Goal: Task Accomplishment & Management: Complete application form

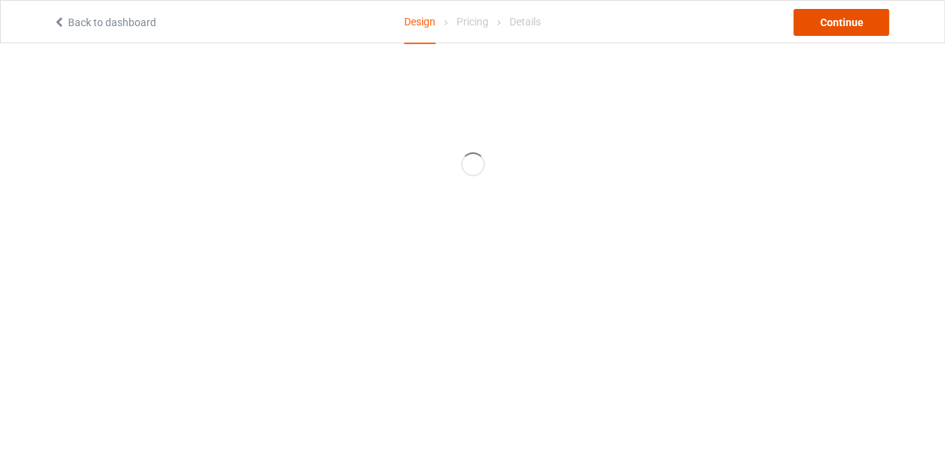
click at [856, 22] on div "Continue" at bounding box center [841, 22] width 96 height 27
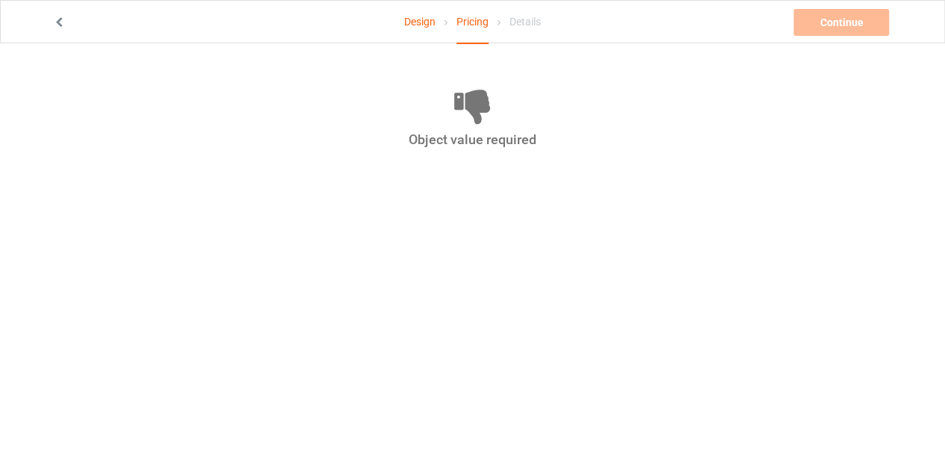
click at [58, 22] on icon at bounding box center [59, 20] width 13 height 10
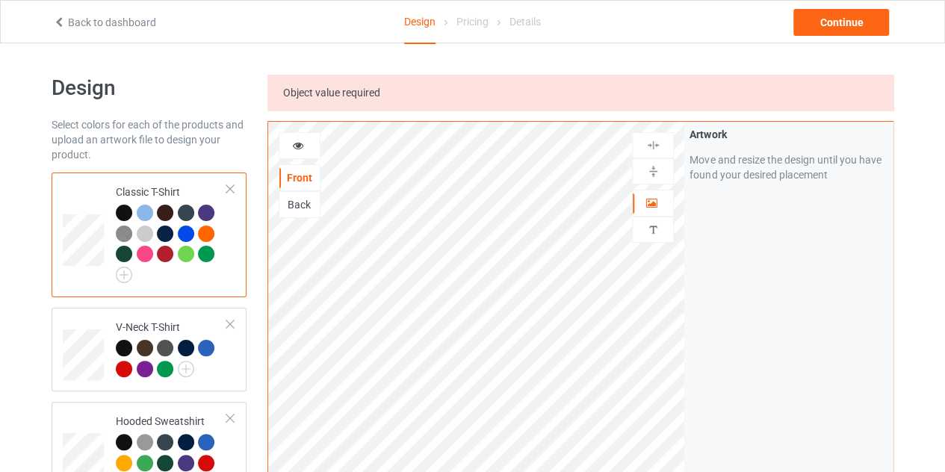
click at [62, 18] on icon at bounding box center [59, 20] width 13 height 10
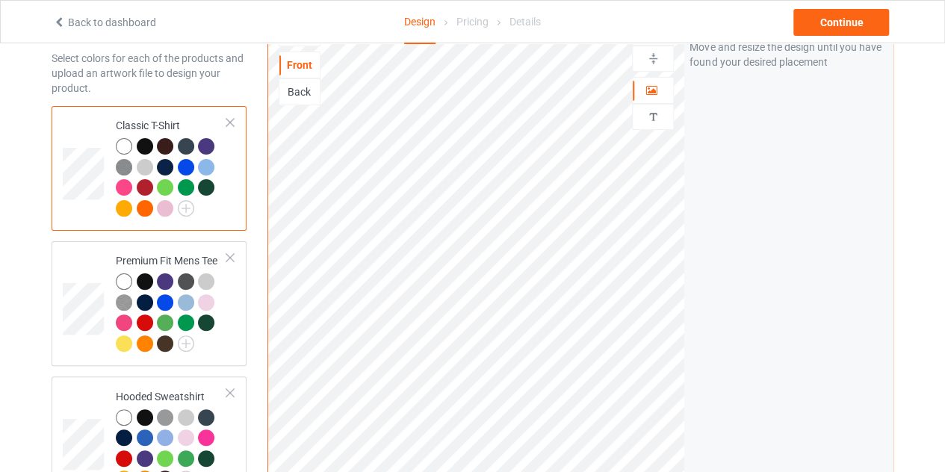
scroll to position [67, 0]
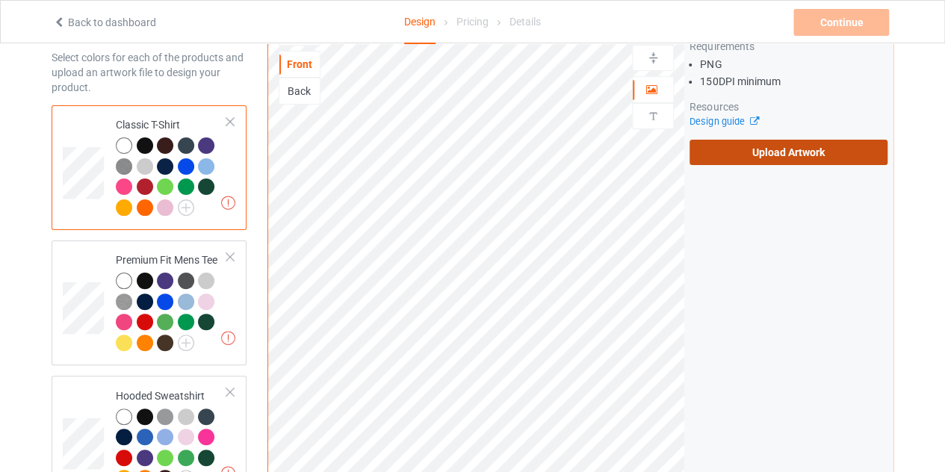
click at [741, 156] on label "Upload Artwork" at bounding box center [788, 152] width 198 height 25
click at [0, 0] on input "Upload Artwork" at bounding box center [0, 0] width 0 height 0
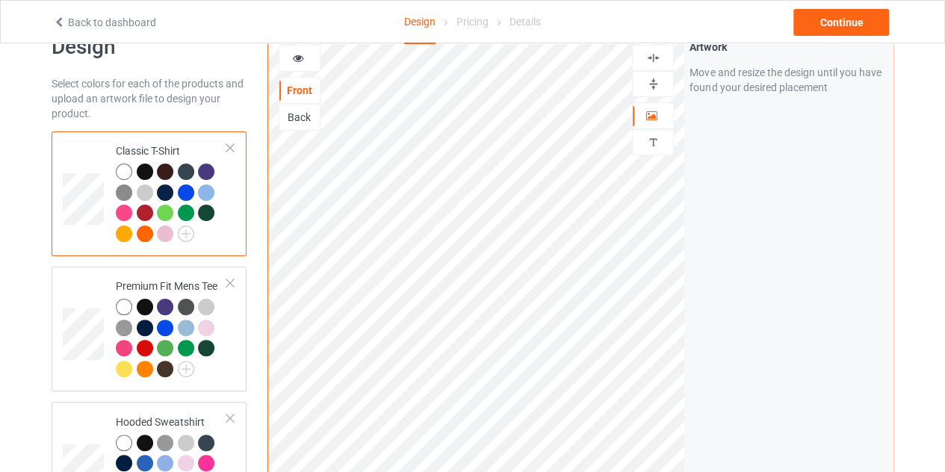
scroll to position [39, 0]
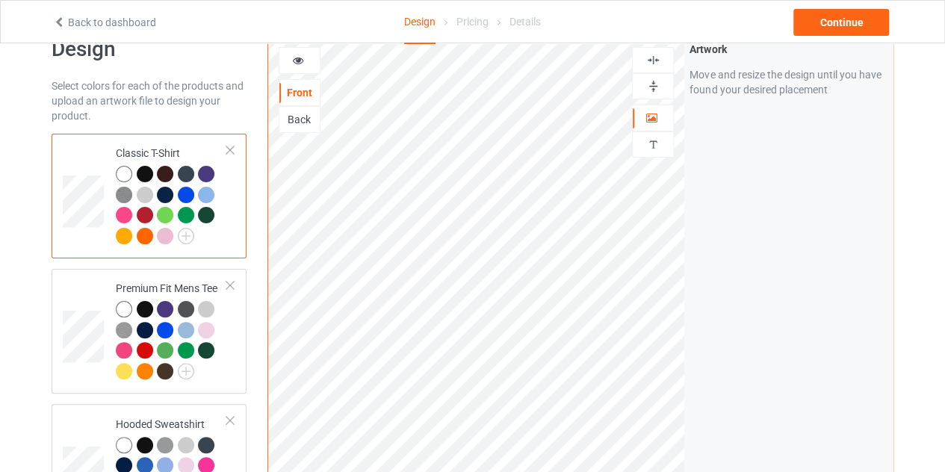
click at [650, 63] on img at bounding box center [653, 60] width 14 height 14
click at [187, 228] on img at bounding box center [186, 236] width 16 height 16
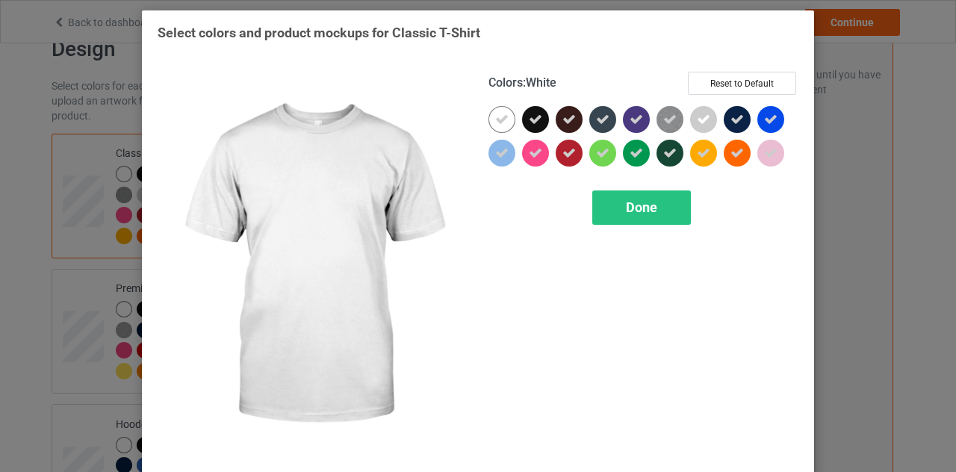
click at [494, 128] on div at bounding box center [501, 119] width 27 height 27
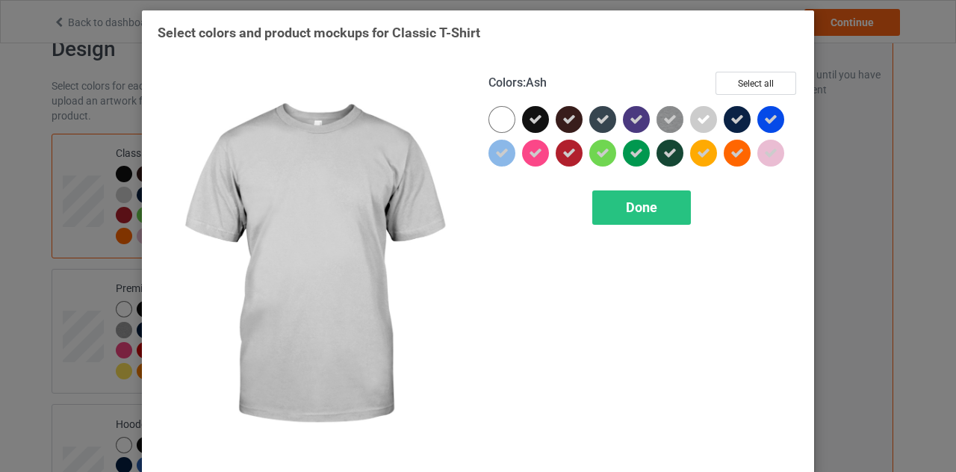
click at [700, 123] on icon at bounding box center [703, 119] width 13 height 13
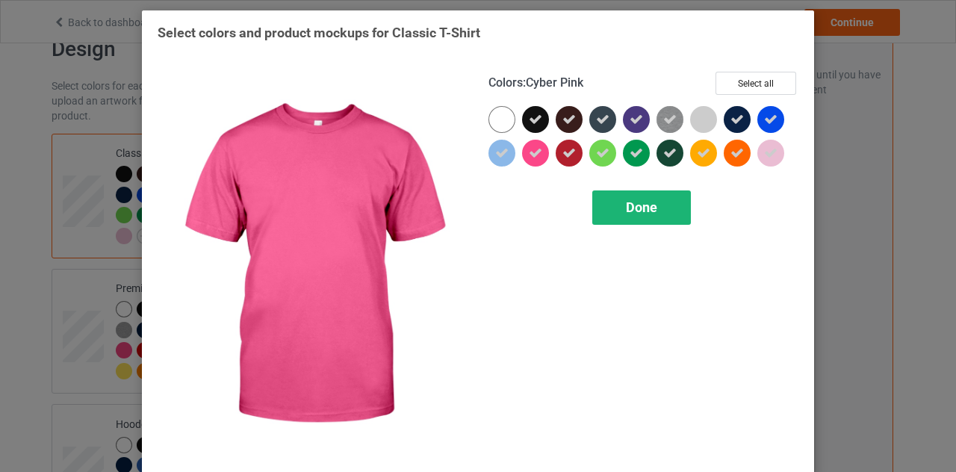
click at [650, 207] on span "Done" at bounding box center [641, 207] width 31 height 16
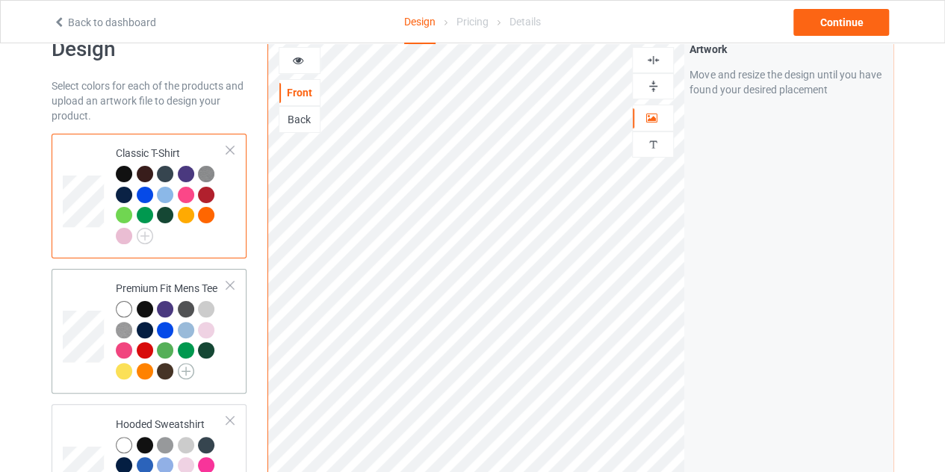
click at [181, 368] on img at bounding box center [186, 371] width 16 height 16
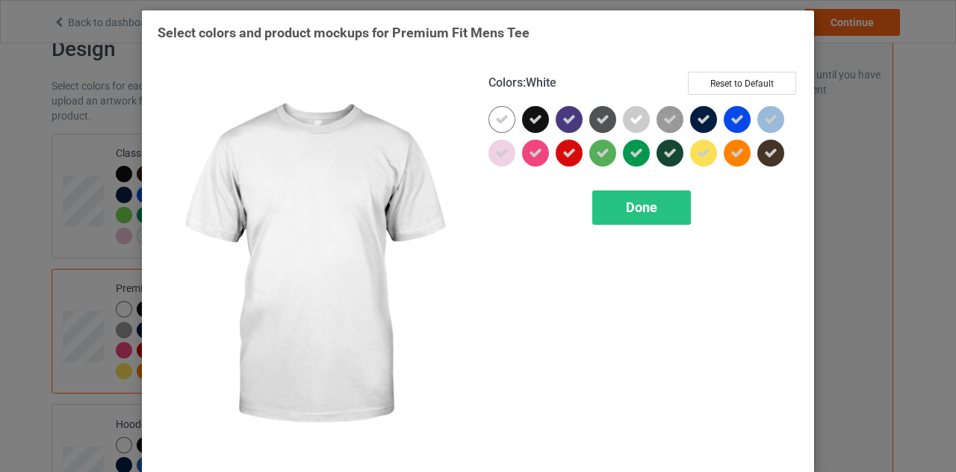
click at [495, 117] on icon at bounding box center [501, 119] width 13 height 13
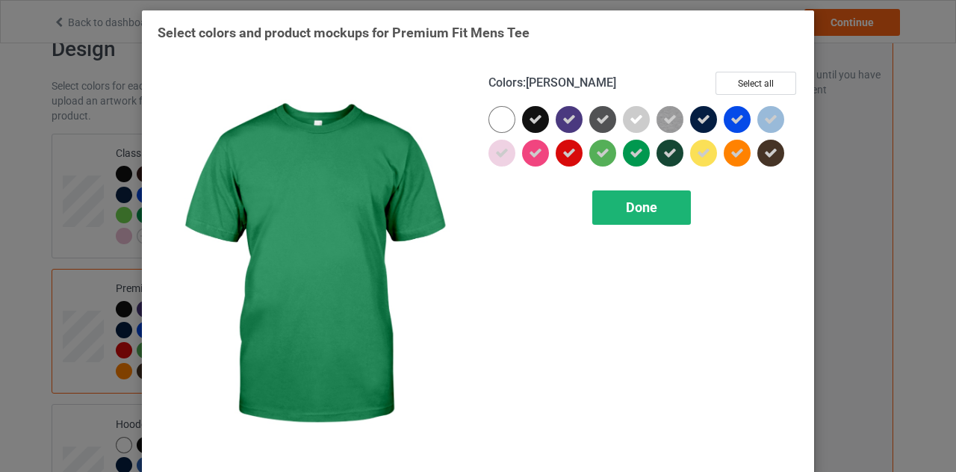
click at [624, 195] on div "Done" at bounding box center [641, 207] width 99 height 34
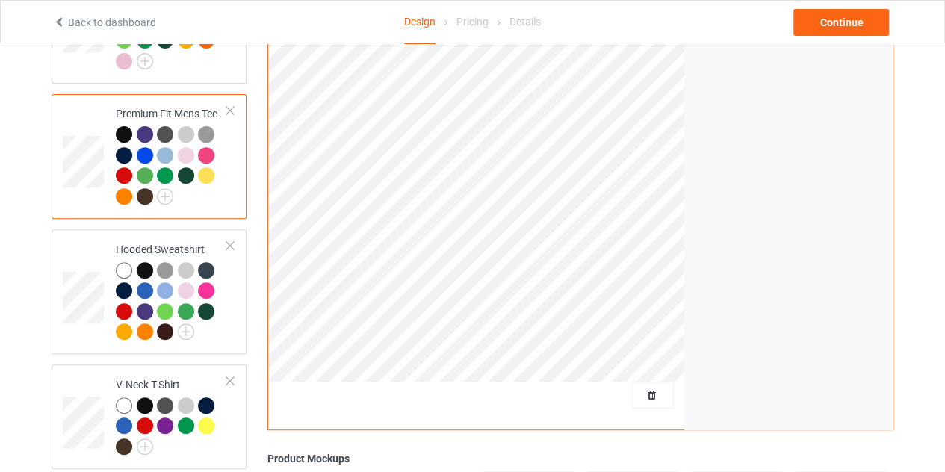
scroll to position [236, 0]
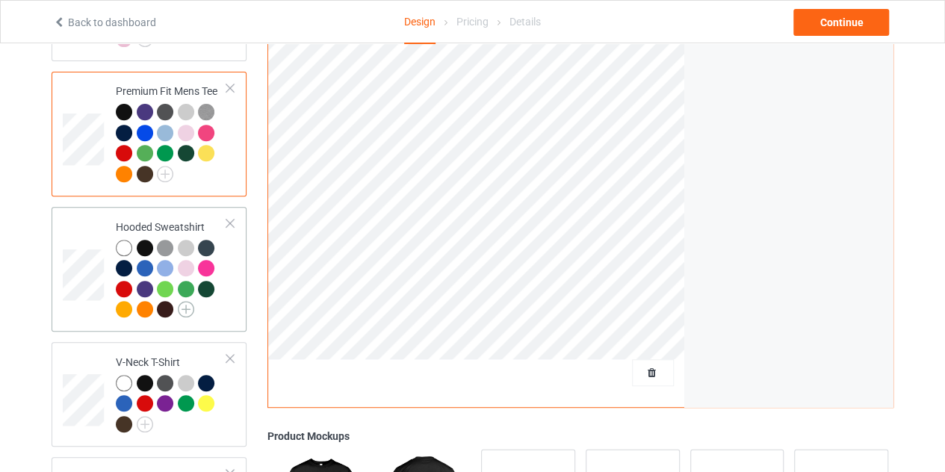
click at [187, 312] on img at bounding box center [186, 309] width 16 height 16
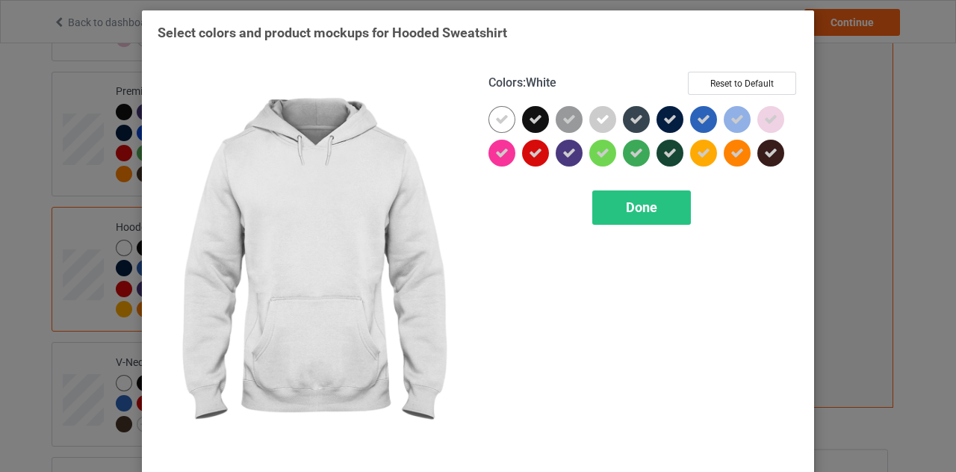
click at [505, 123] on div at bounding box center [501, 119] width 27 height 27
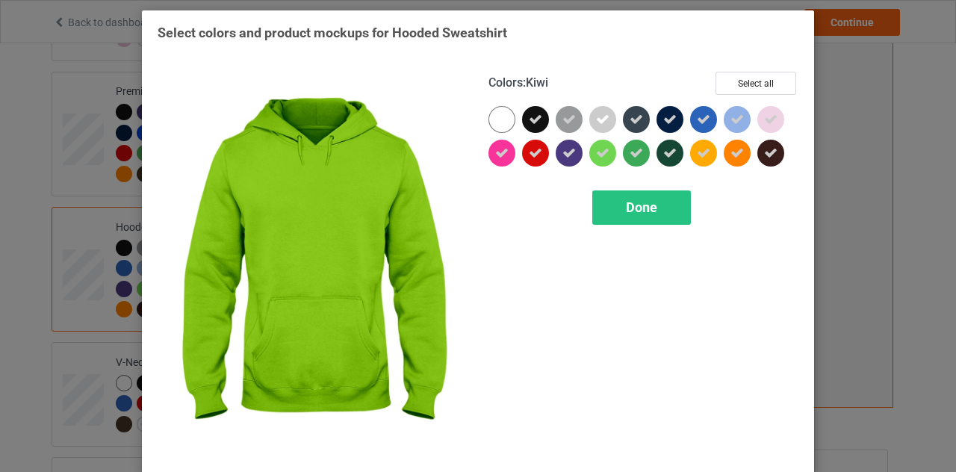
click at [625, 187] on div "Colors : Kiwi Select all Done" at bounding box center [643, 265] width 331 height 408
click at [626, 199] on span "Done" at bounding box center [641, 207] width 31 height 16
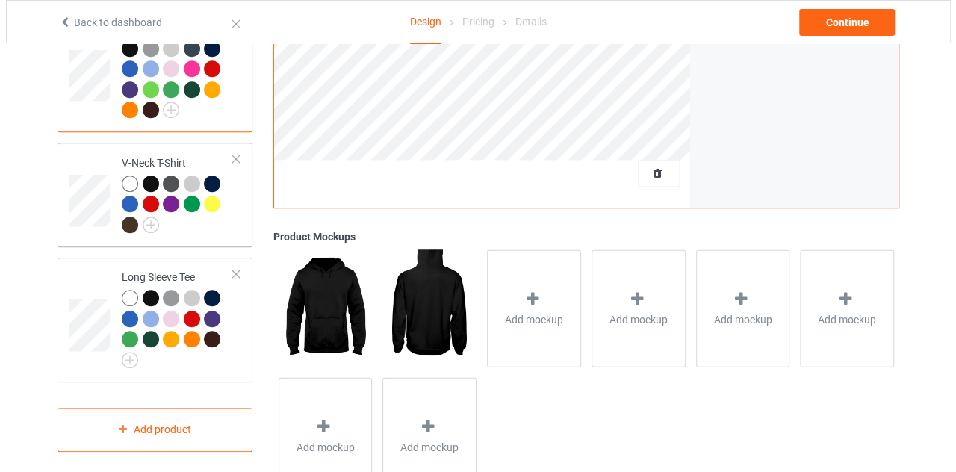
scroll to position [438, 0]
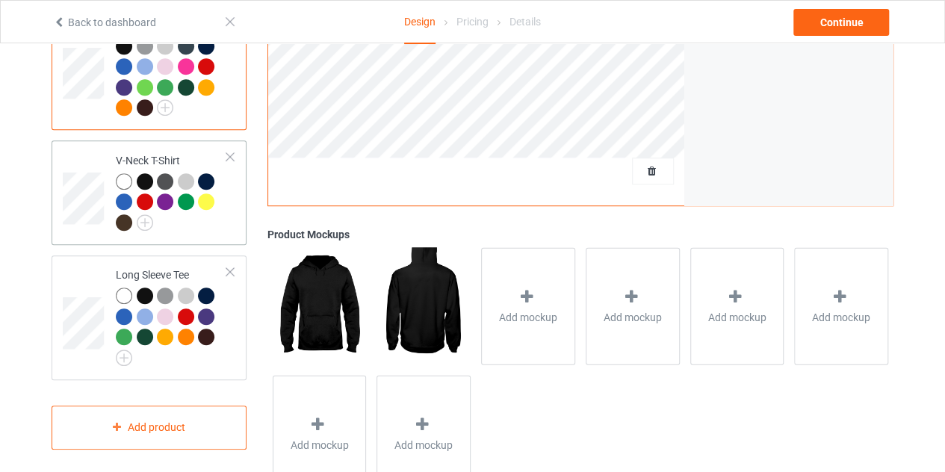
click at [142, 212] on div at bounding box center [147, 203] width 21 height 21
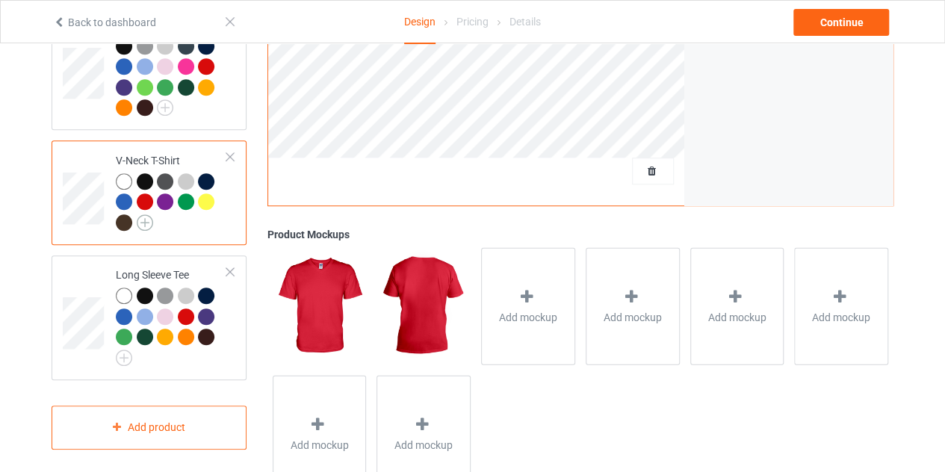
click at [149, 219] on img at bounding box center [145, 222] width 16 height 16
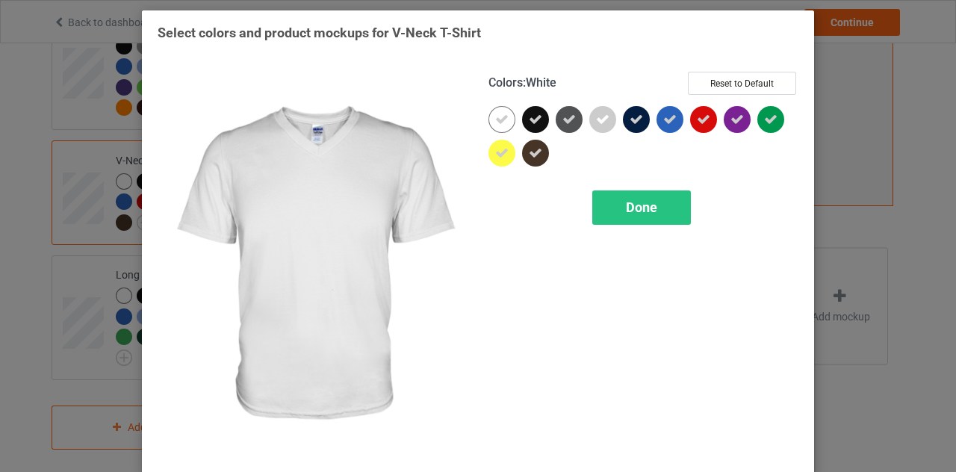
click at [499, 116] on icon at bounding box center [501, 119] width 13 height 13
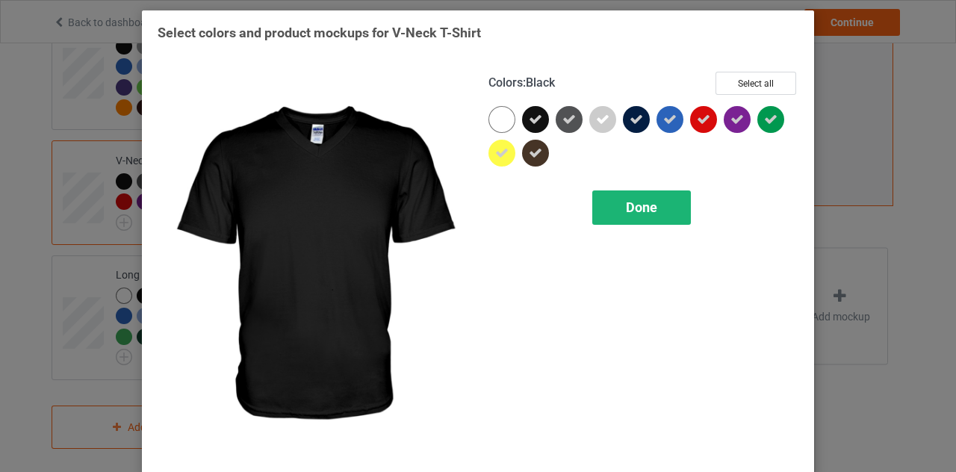
click at [650, 202] on span "Done" at bounding box center [641, 207] width 31 height 16
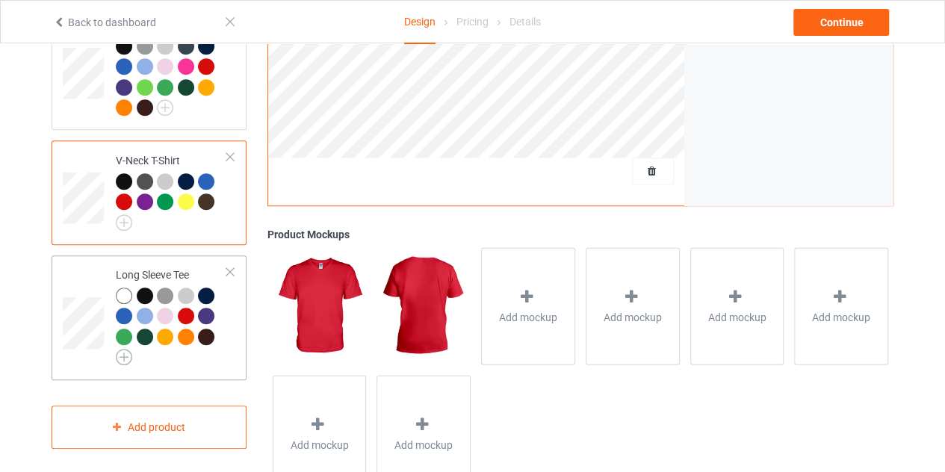
click at [121, 354] on img at bounding box center [124, 357] width 16 height 16
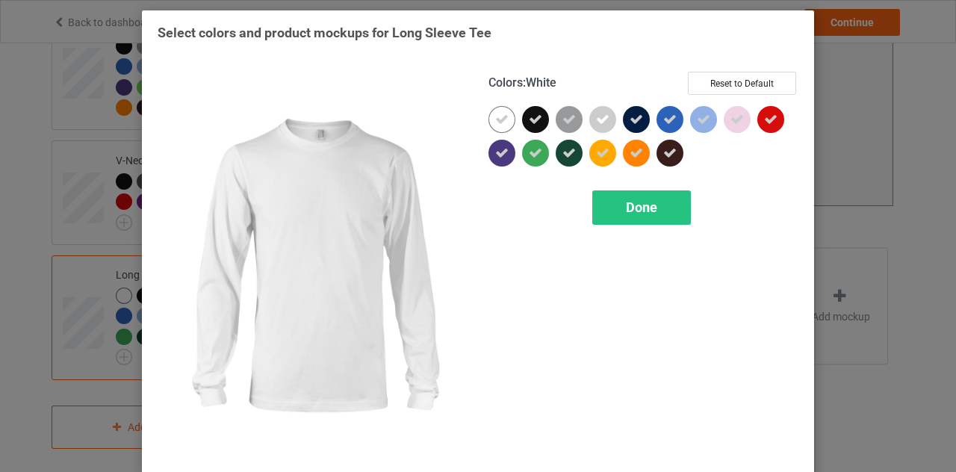
click at [500, 118] on icon at bounding box center [501, 119] width 13 height 13
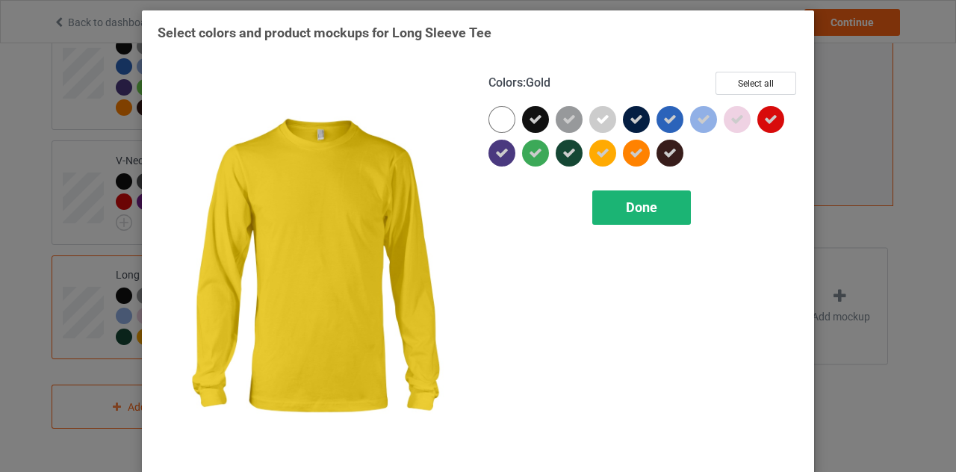
click at [645, 211] on span "Done" at bounding box center [641, 207] width 31 height 16
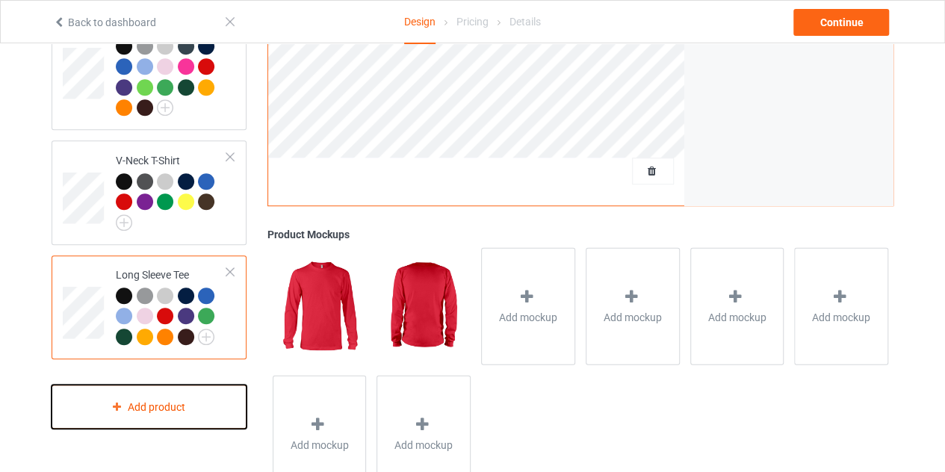
click at [160, 394] on div "Add product" at bounding box center [149, 407] width 195 height 44
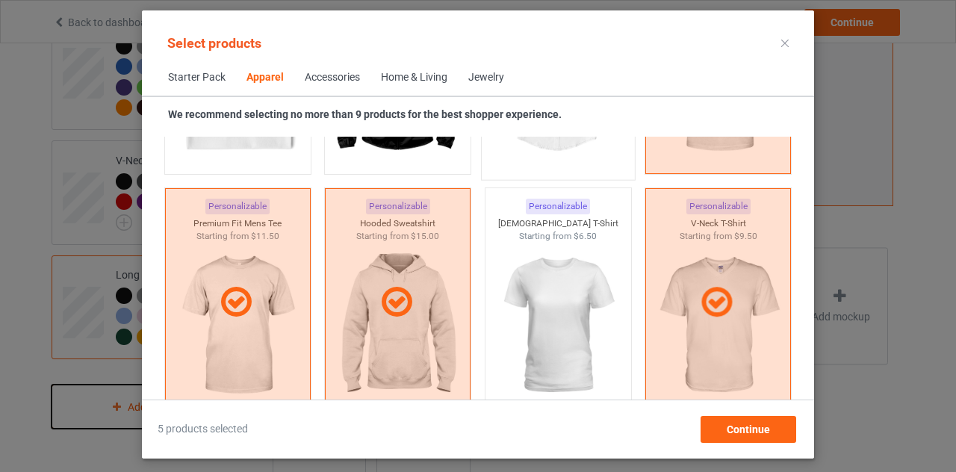
scroll to position [782, 0]
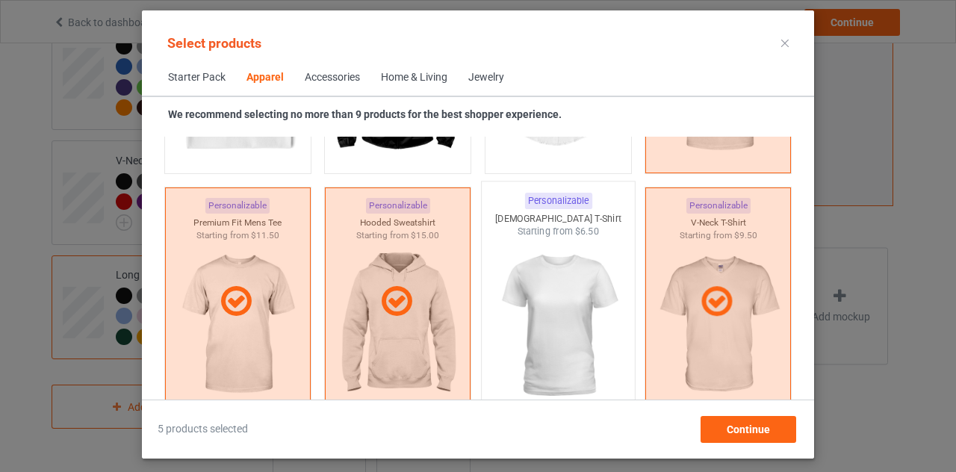
click at [562, 267] on img at bounding box center [558, 325] width 140 height 175
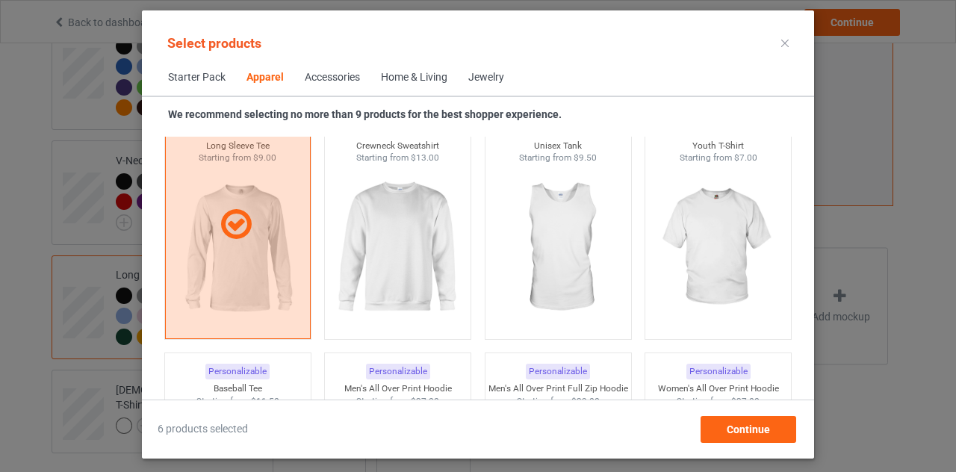
scroll to position [1103, 0]
click at [409, 263] on img at bounding box center [398, 248] width 140 height 175
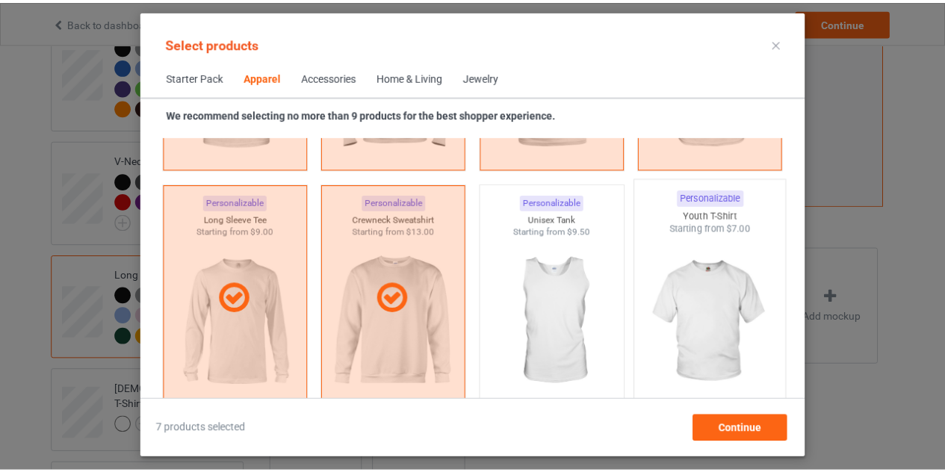
scroll to position [1027, 0]
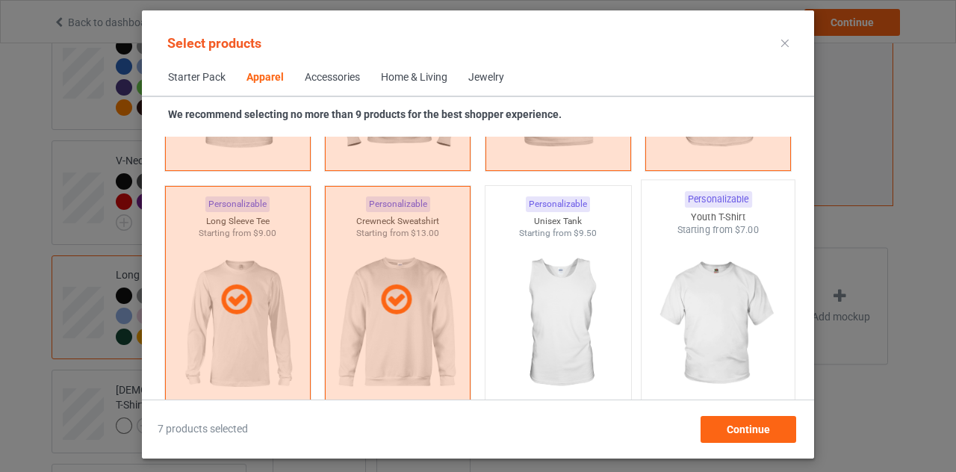
click at [712, 284] on img at bounding box center [718, 324] width 140 height 175
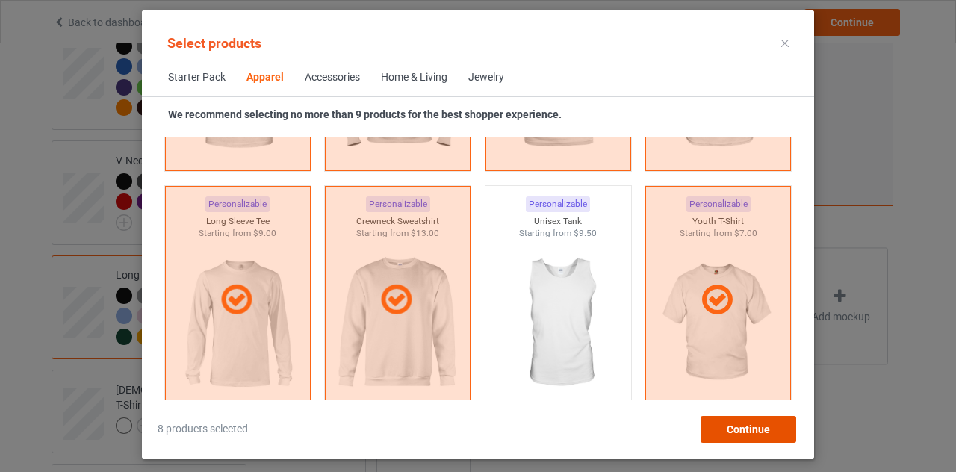
click at [733, 416] on div "Continue" at bounding box center [748, 429] width 96 height 27
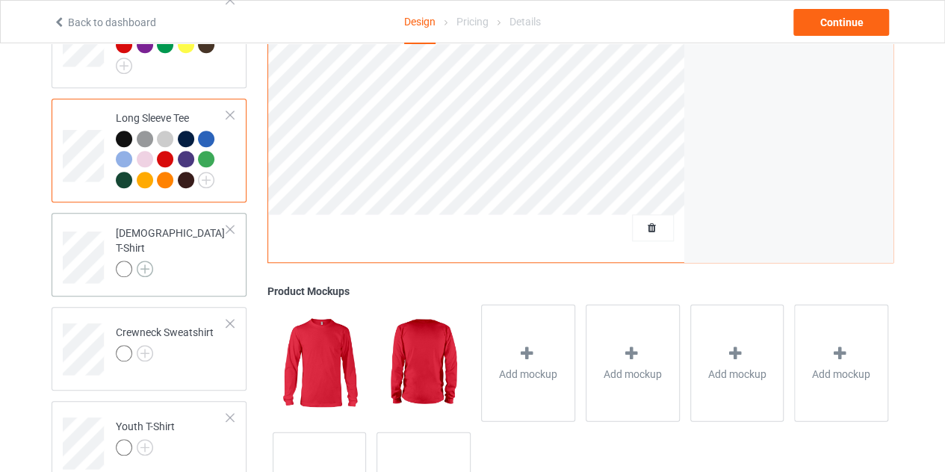
scroll to position [599, 0]
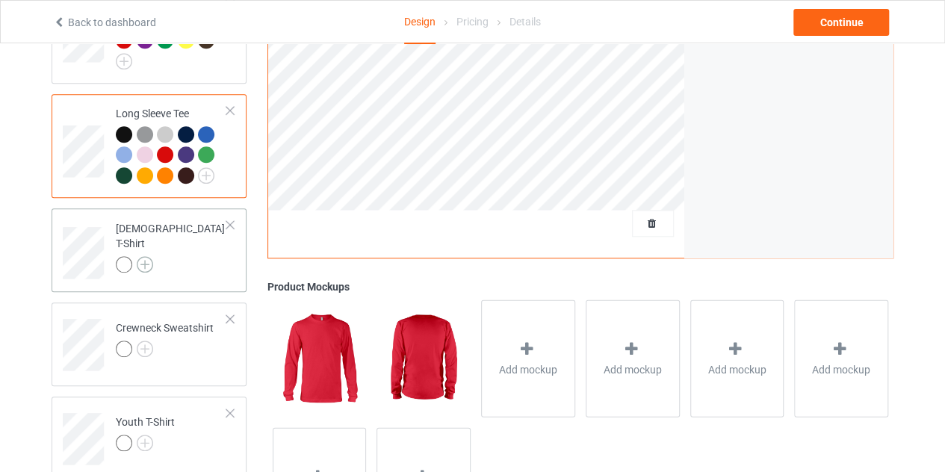
click at [143, 256] on img at bounding box center [145, 264] width 16 height 16
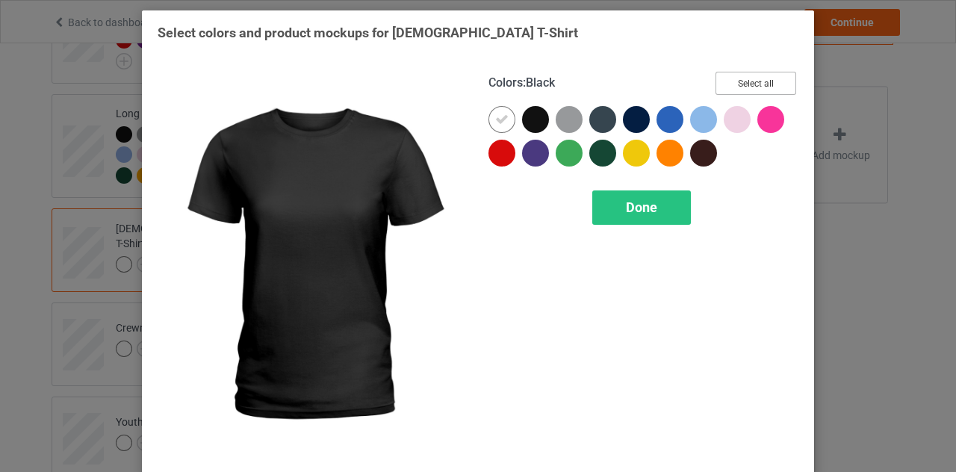
click at [730, 89] on button "Select all" at bounding box center [755, 83] width 81 height 23
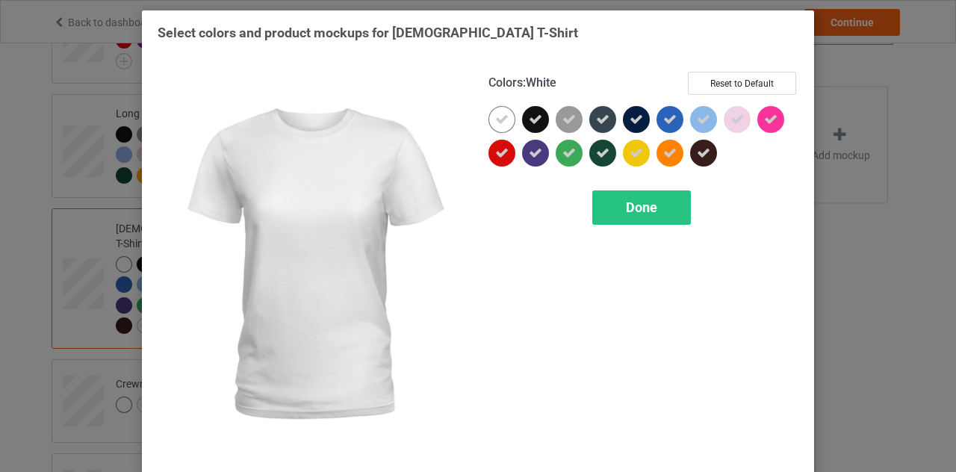
click at [495, 120] on icon at bounding box center [501, 119] width 13 height 13
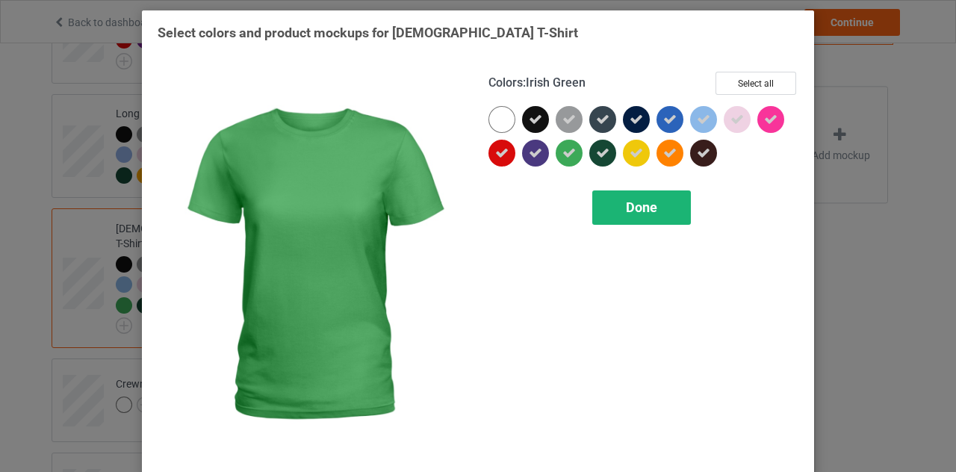
click at [624, 196] on div "Done" at bounding box center [641, 207] width 99 height 34
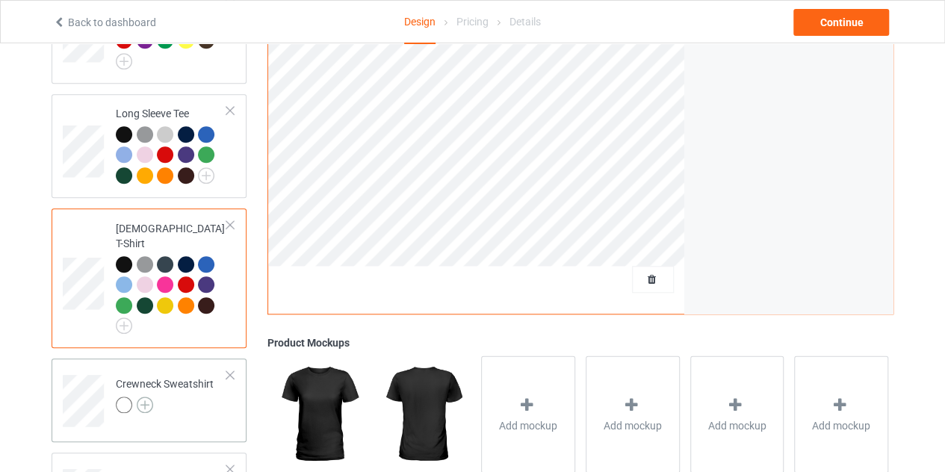
click at [139, 397] on img at bounding box center [145, 405] width 16 height 16
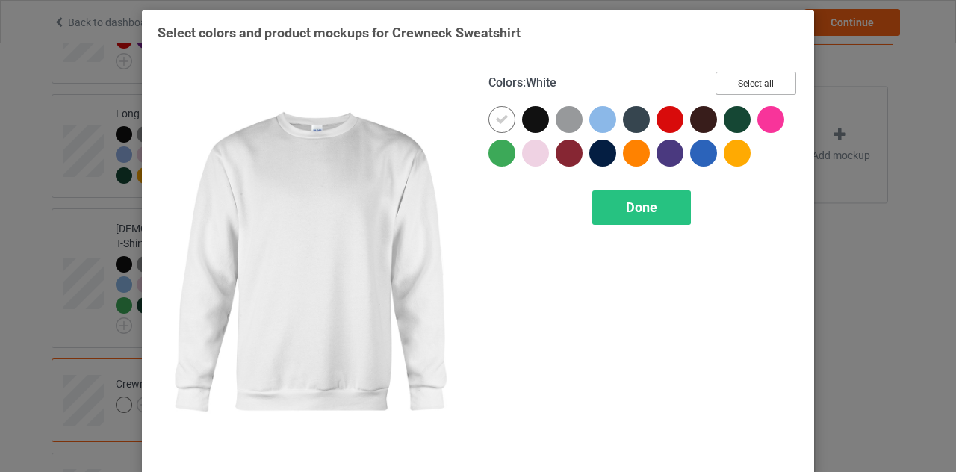
click at [742, 81] on button "Select all" at bounding box center [755, 83] width 81 height 23
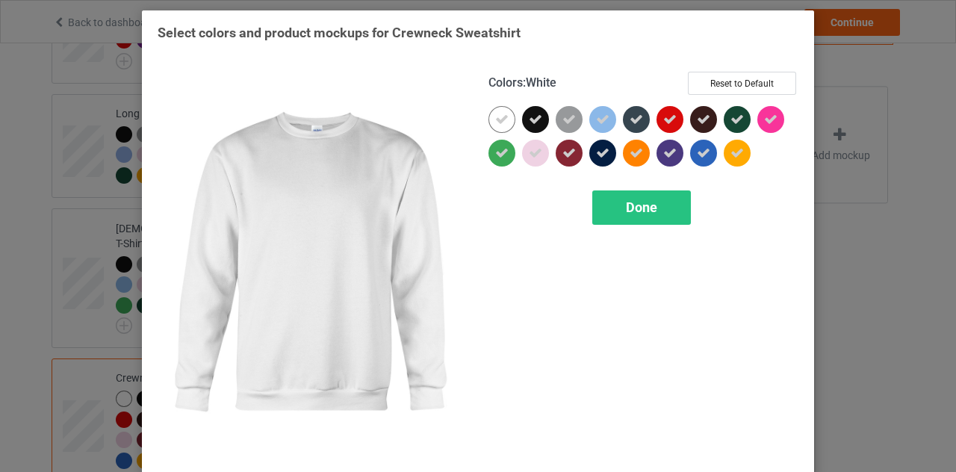
click at [495, 125] on icon at bounding box center [501, 119] width 13 height 13
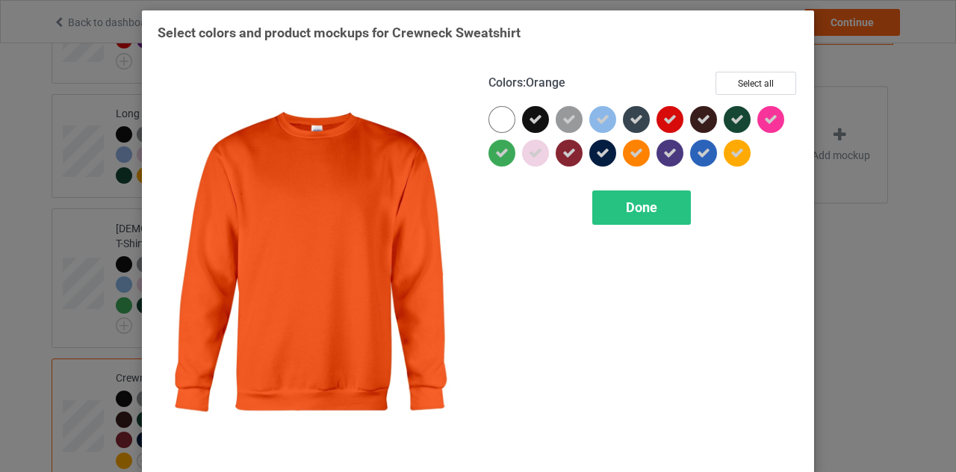
click at [639, 184] on div "Colors : Orange Select all Done" at bounding box center [643, 265] width 331 height 408
click at [635, 194] on div "Done" at bounding box center [641, 207] width 99 height 34
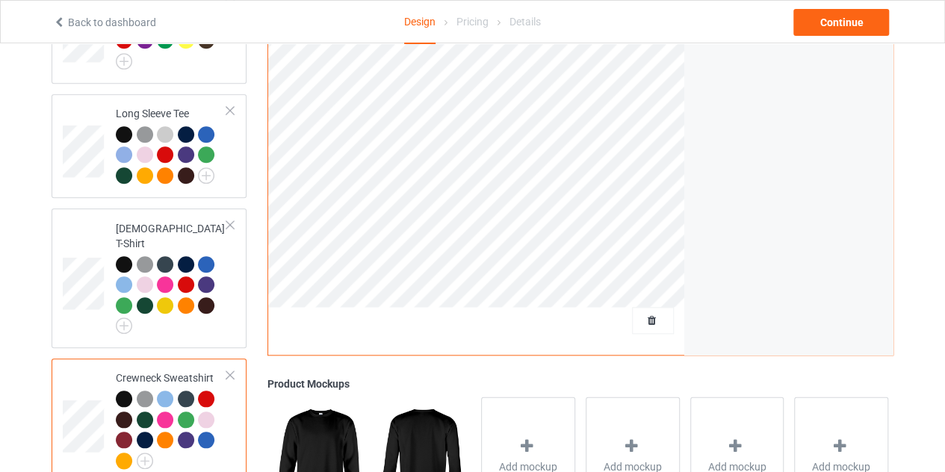
scroll to position [789, 0]
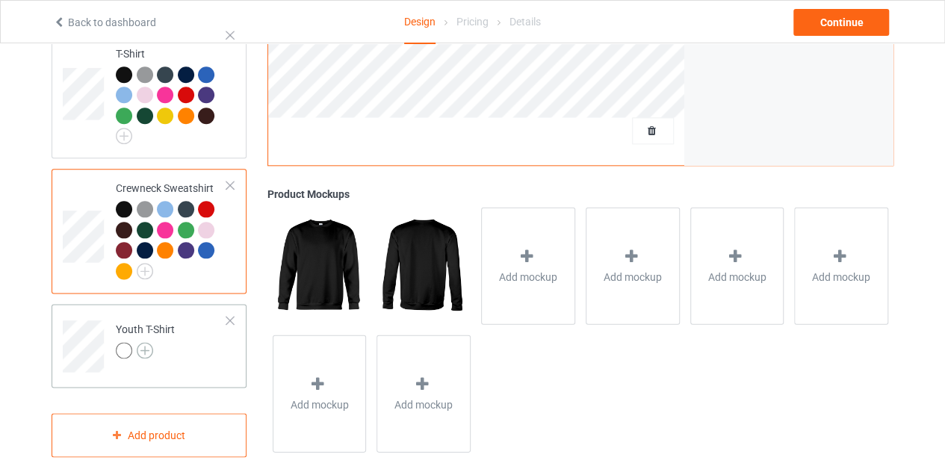
click at [140, 342] on img at bounding box center [145, 350] width 16 height 16
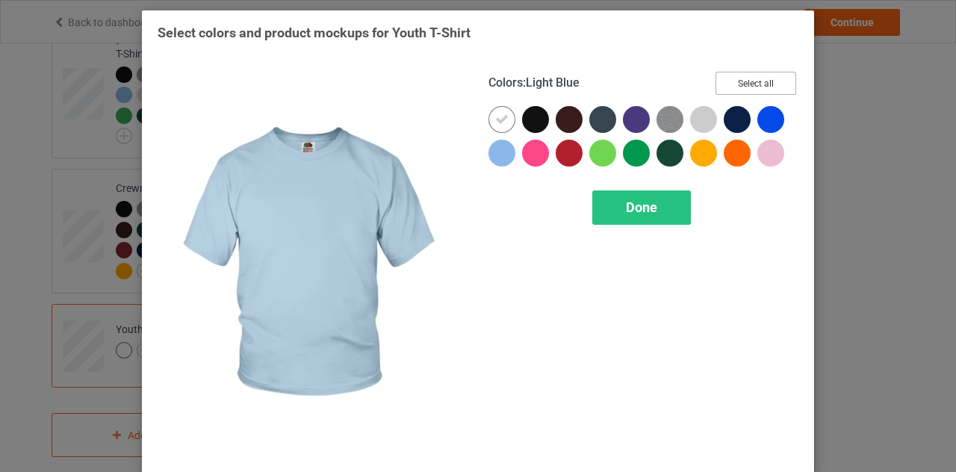
click at [734, 94] on button "Select all" at bounding box center [755, 83] width 81 height 23
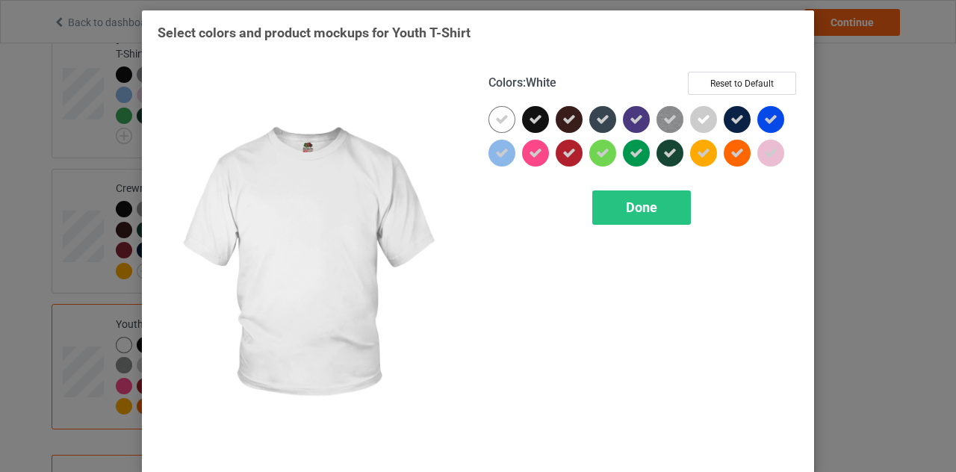
click at [495, 122] on icon at bounding box center [501, 119] width 13 height 13
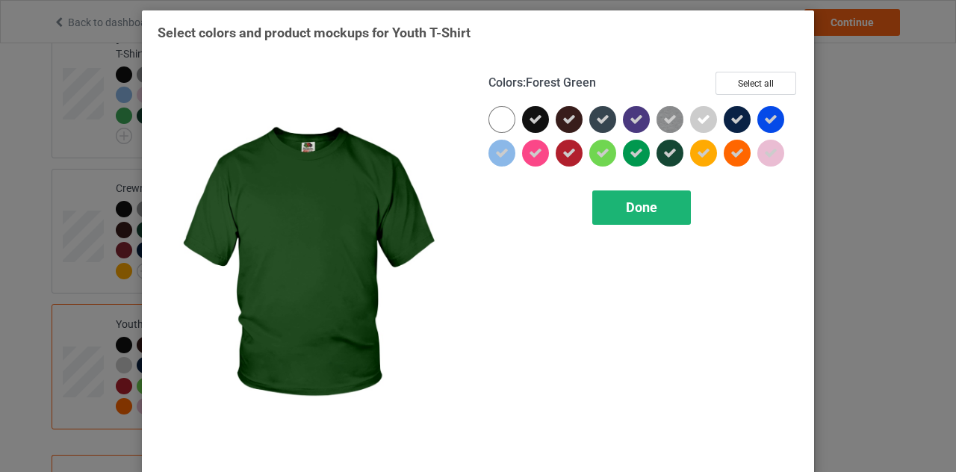
click at [653, 198] on div "Done" at bounding box center [641, 207] width 99 height 34
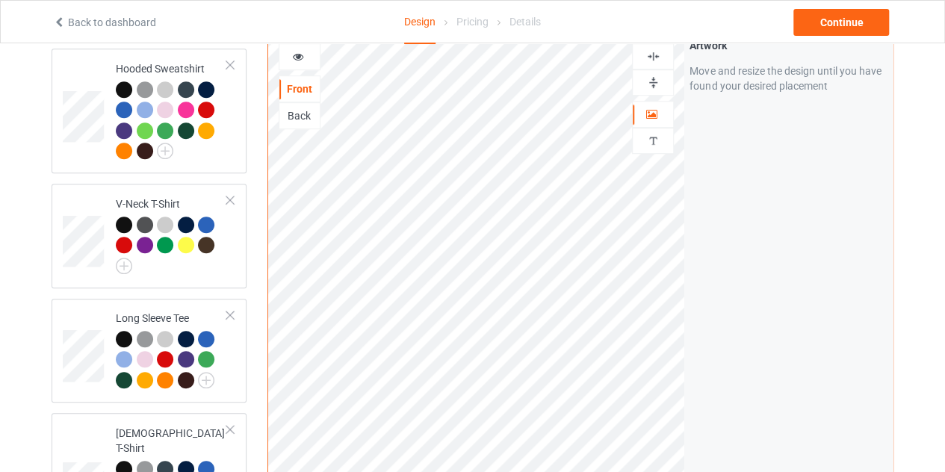
scroll to position [381, 0]
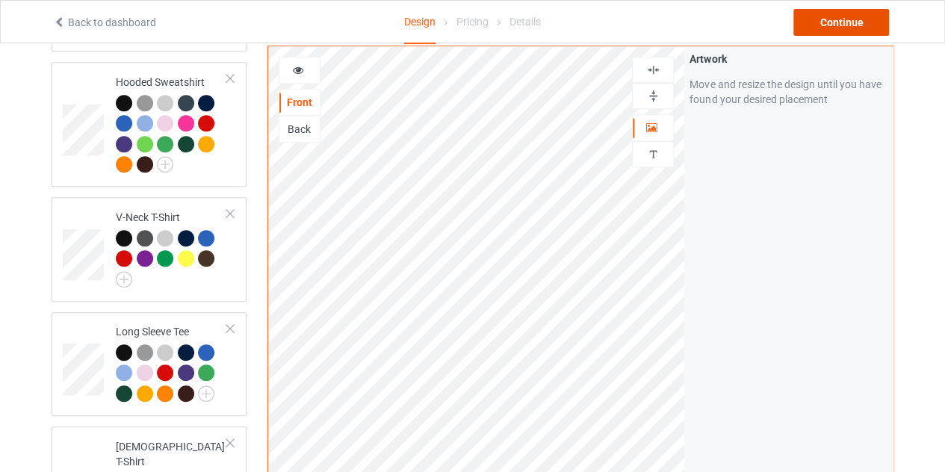
click at [826, 24] on div "Continue" at bounding box center [841, 22] width 96 height 27
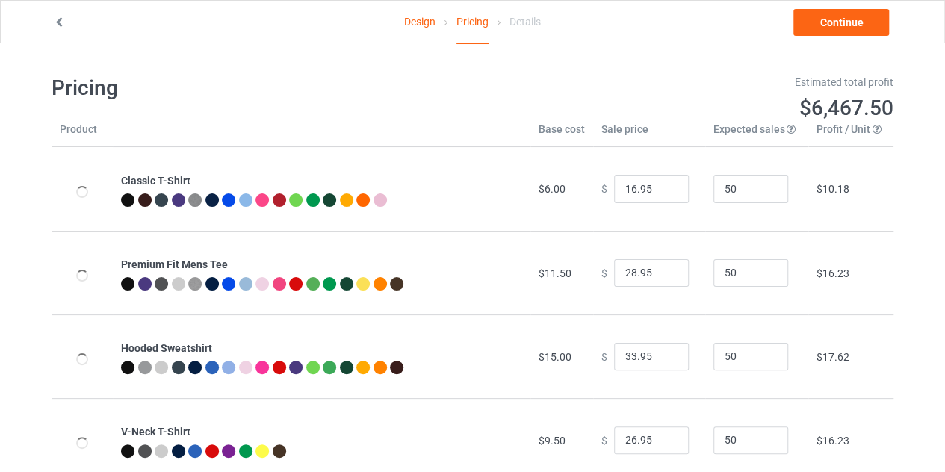
click at [423, 22] on link "Design" at bounding box center [419, 22] width 31 height 42
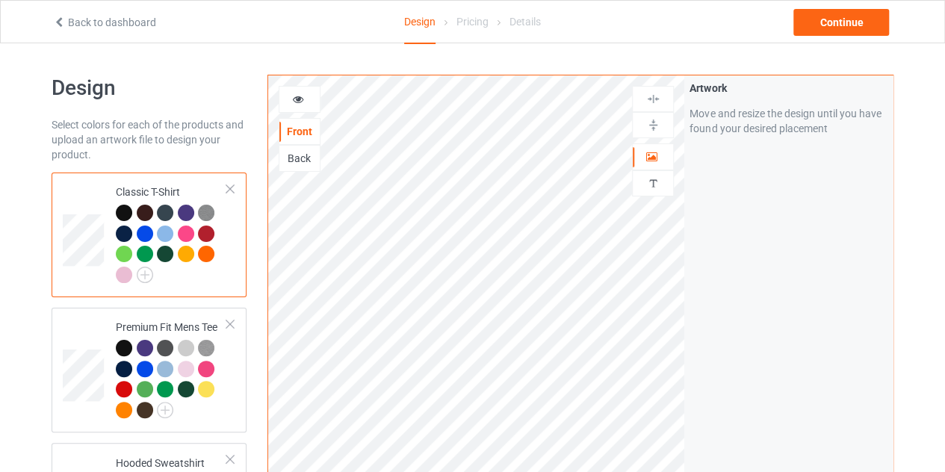
click at [299, 96] on icon at bounding box center [298, 97] width 13 height 10
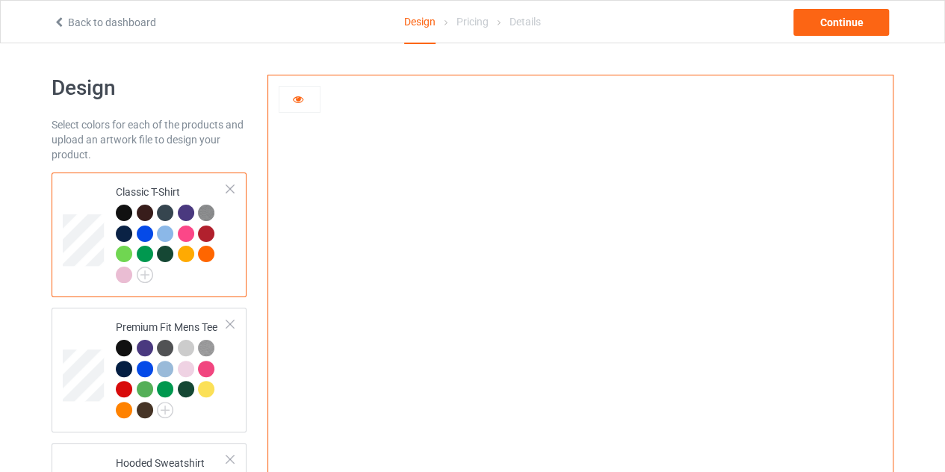
click at [294, 99] on icon at bounding box center [298, 97] width 13 height 10
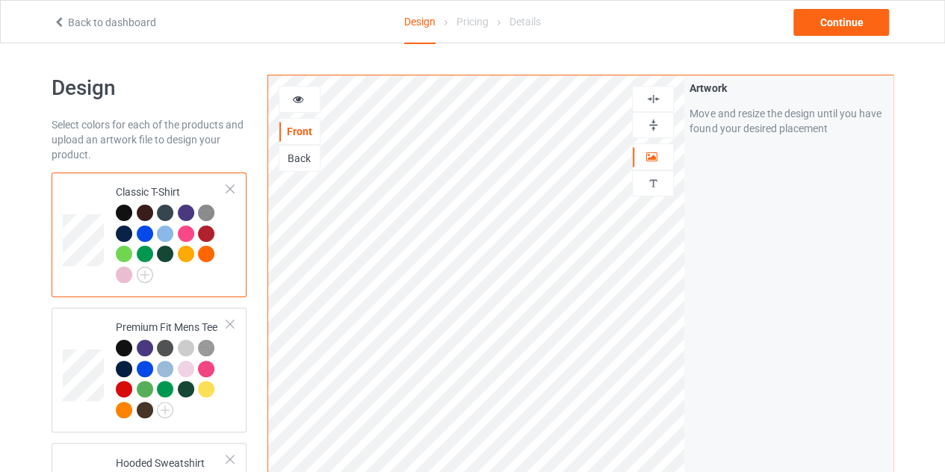
click at [296, 105] on div at bounding box center [299, 99] width 40 height 15
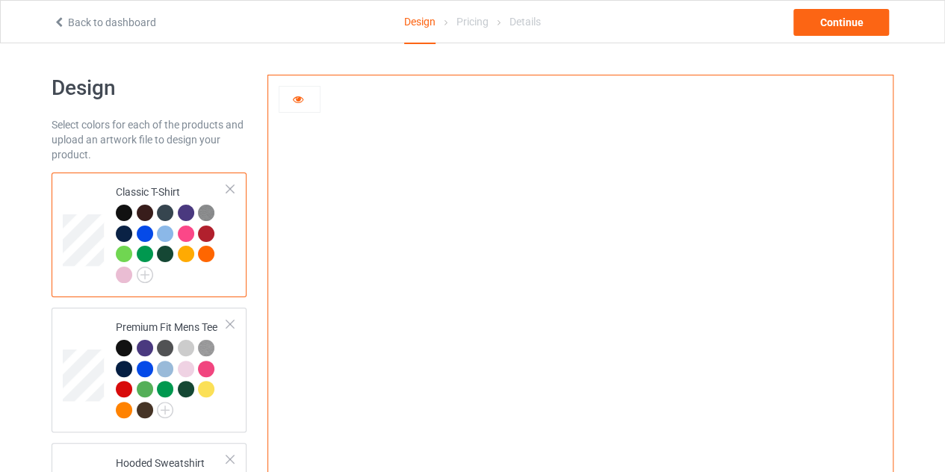
click at [865, 35] on div "Back to dashboard Design Pricing Details Continue" at bounding box center [473, 22] width 860 height 42
click at [847, 26] on div "Continue" at bounding box center [841, 22] width 96 height 27
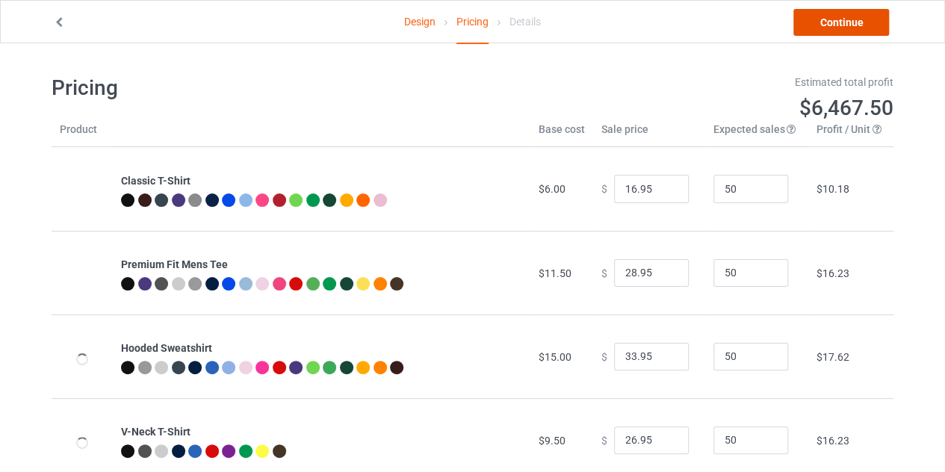
click at [830, 30] on link "Continue" at bounding box center [841, 22] width 96 height 27
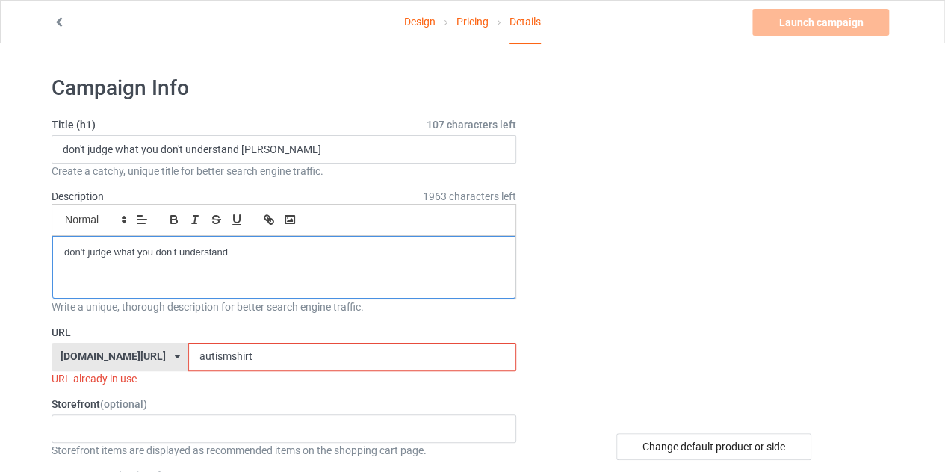
click at [240, 246] on p "don't judge what you don't understand" at bounding box center [283, 253] width 439 height 14
click at [175, 256] on p "we all are [PERSON_NAME] now" at bounding box center [283, 253] width 439 height 14
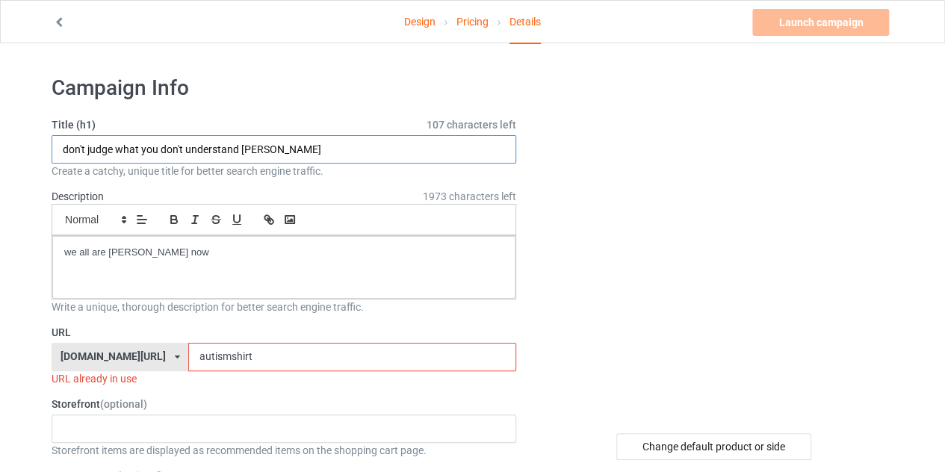
drag, startPoint x: 60, startPoint y: 147, endPoint x: 281, endPoint y: 155, distance: 220.4
click at [281, 155] on input "don't judge what you don't understand [PERSON_NAME]" at bounding box center [284, 149] width 464 height 28
type input "limited edition"
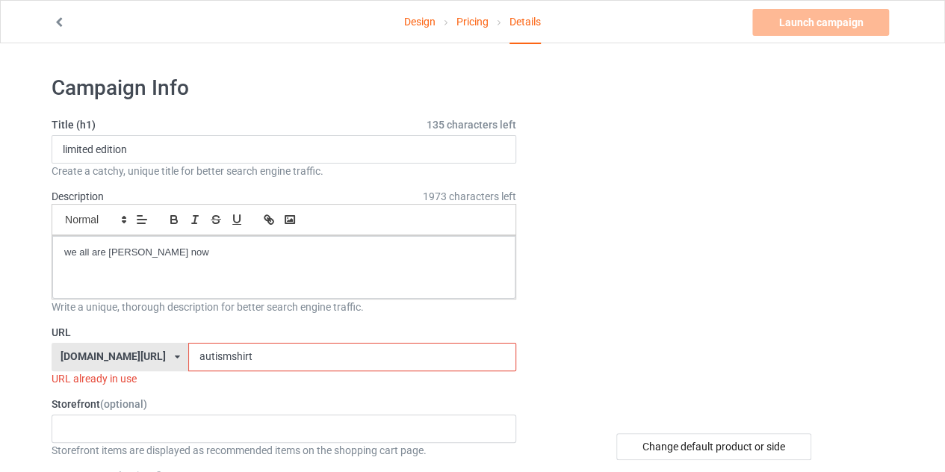
click at [229, 347] on input "autismshirt" at bounding box center [351, 357] width 327 height 28
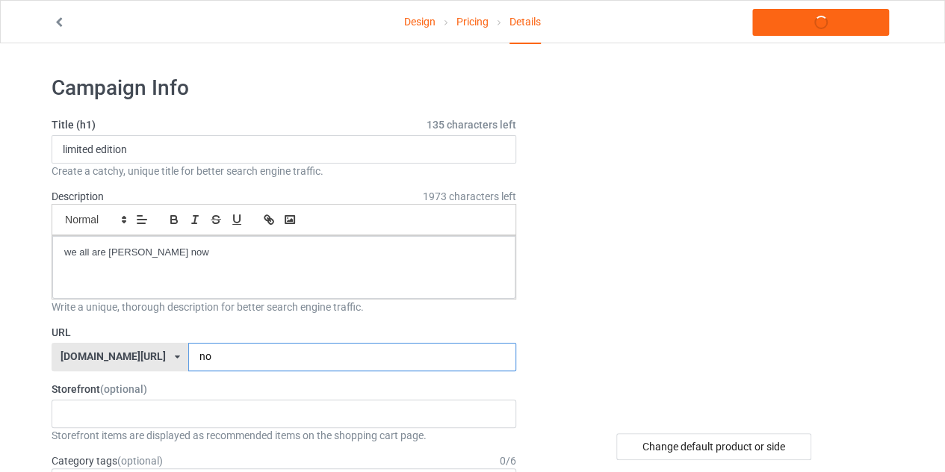
type input "n"
type input "[PERSON_NAME]"
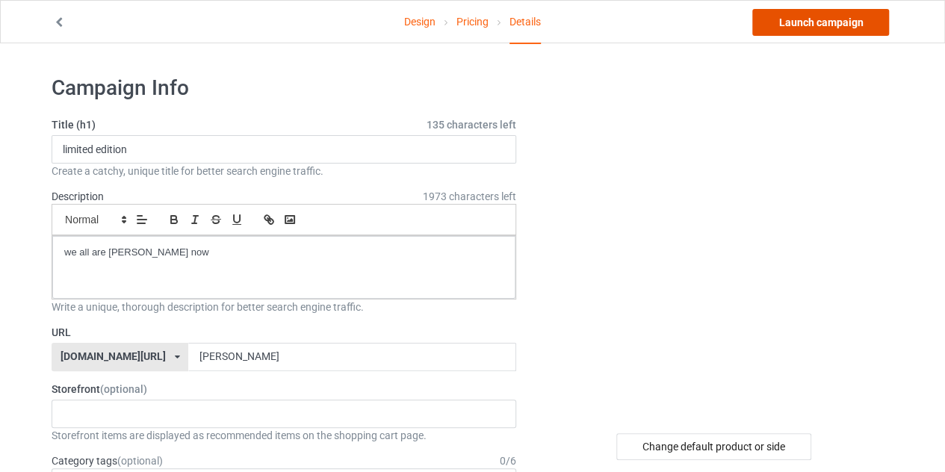
click at [824, 30] on link "Launch campaign" at bounding box center [820, 22] width 137 height 27
